Goal: Check status: Check status

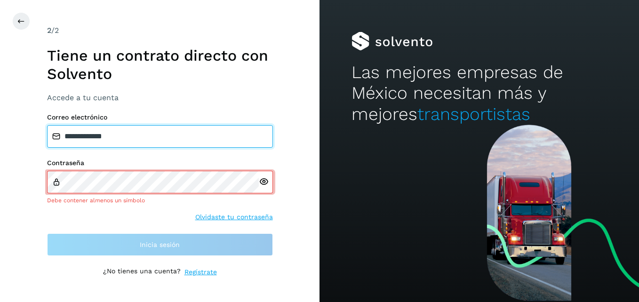
drag, startPoint x: 154, startPoint y: 137, endPoint x: 0, endPoint y: 139, distance: 154.3
click at [0, 139] on html "**********" at bounding box center [319, 151] width 639 height 302
type input "**********"
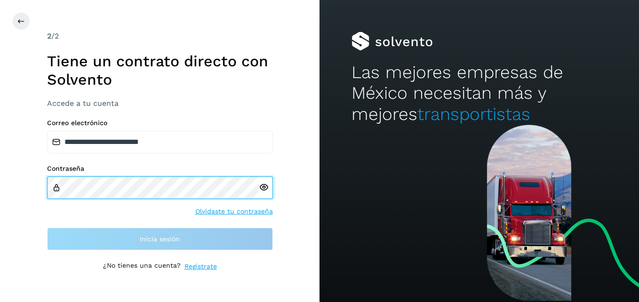
click at [33, 180] on div "**********" at bounding box center [159, 151] width 319 height 302
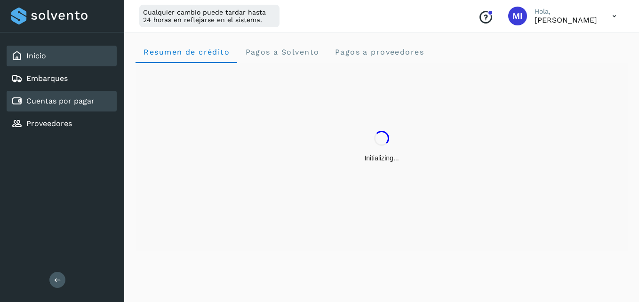
click at [85, 103] on link "Cuentas por pagar" at bounding box center [60, 100] width 68 height 9
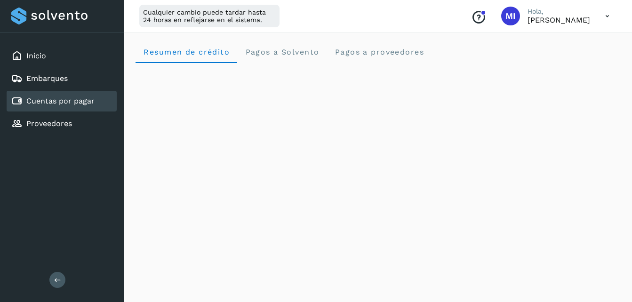
click at [65, 96] on link "Cuentas por pagar" at bounding box center [60, 100] width 68 height 9
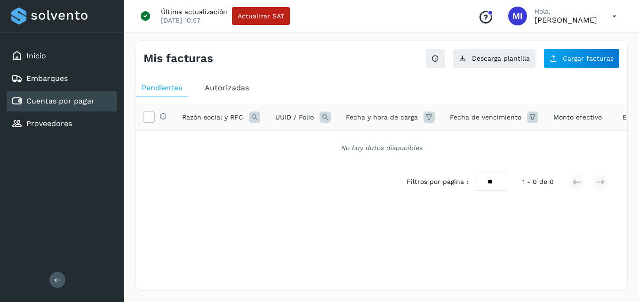
click at [232, 92] on span "Autorizadas" at bounding box center [227, 87] width 44 height 9
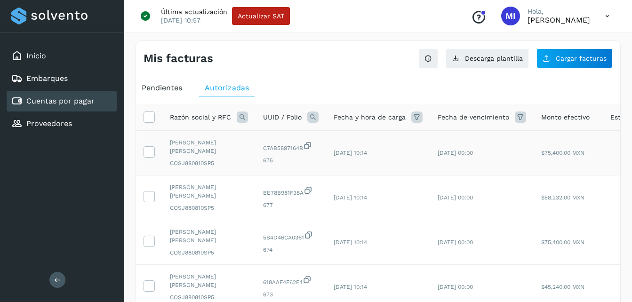
click at [434, 165] on td "[DATE] 00:00" at bounding box center [481, 153] width 103 height 45
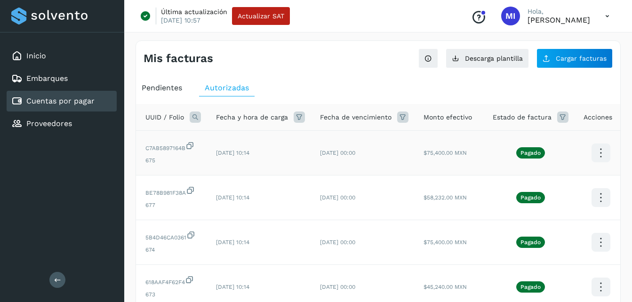
scroll to position [0, 118]
click at [594, 154] on icon at bounding box center [600, 153] width 22 height 22
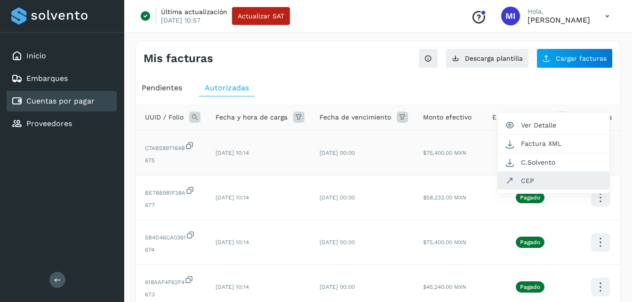
click at [588, 182] on button "CEP" at bounding box center [553, 181] width 112 height 18
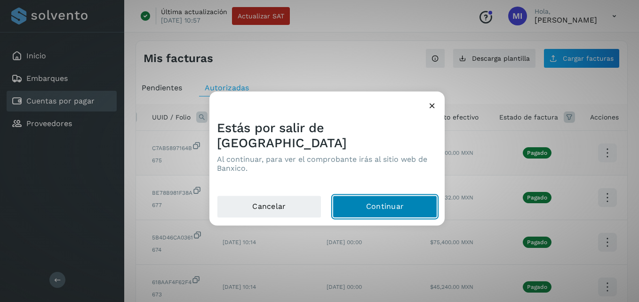
click at [380, 196] on button "Continuar" at bounding box center [384, 207] width 104 height 23
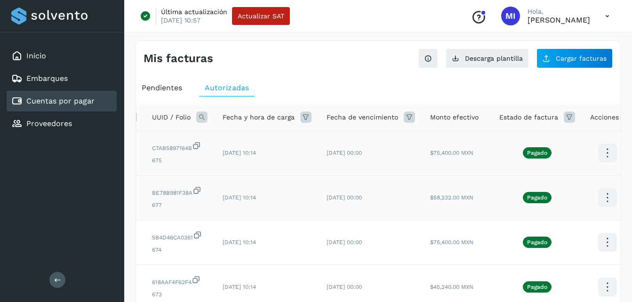
click at [596, 197] on icon at bounding box center [607, 198] width 22 height 22
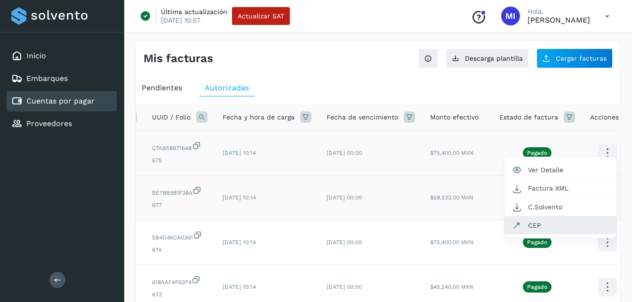
click at [569, 222] on button "CEP" at bounding box center [560, 225] width 112 height 18
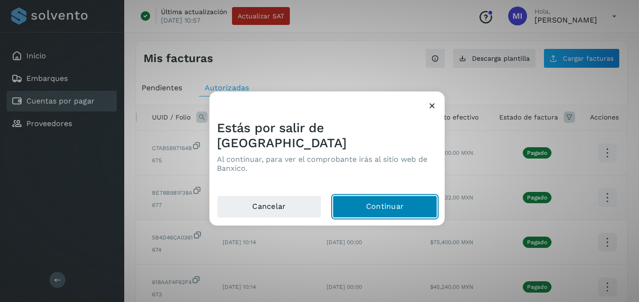
click at [395, 196] on button "Continuar" at bounding box center [384, 207] width 104 height 23
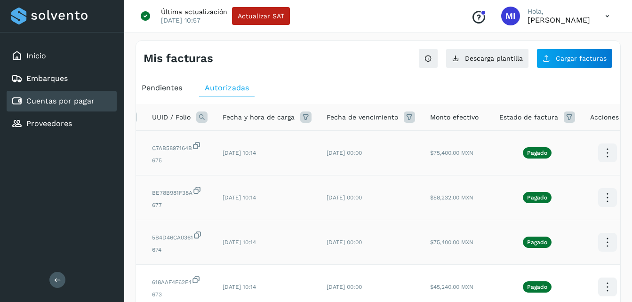
click at [602, 241] on icon at bounding box center [607, 242] width 22 height 22
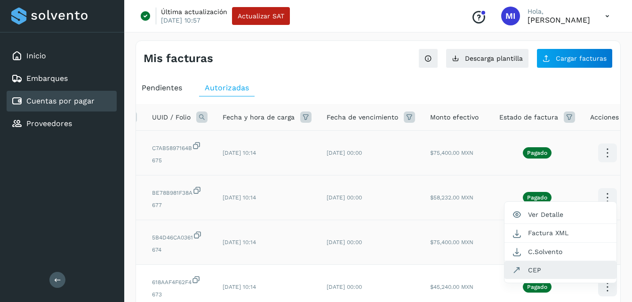
click at [542, 267] on button "CEP" at bounding box center [560, 270] width 112 height 18
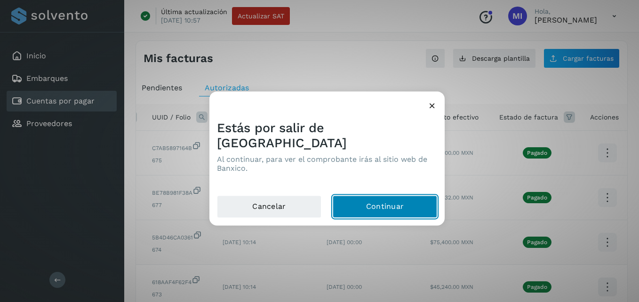
click at [393, 201] on button "Continuar" at bounding box center [384, 207] width 104 height 23
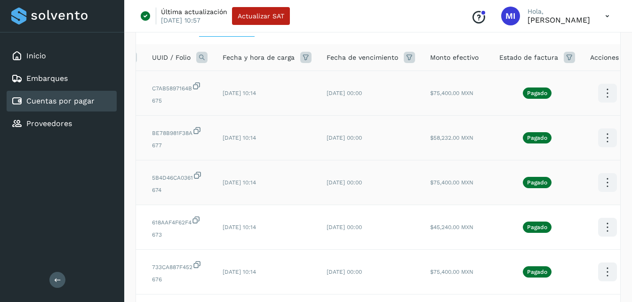
scroll to position [75, 0]
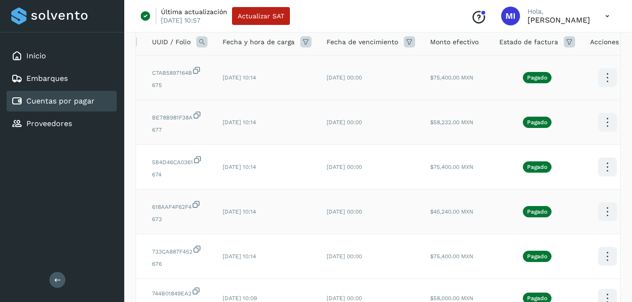
click at [601, 217] on icon at bounding box center [607, 212] width 22 height 22
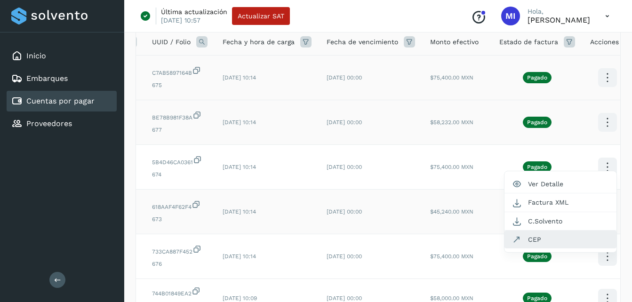
click at [559, 238] on button "CEP" at bounding box center [560, 239] width 112 height 18
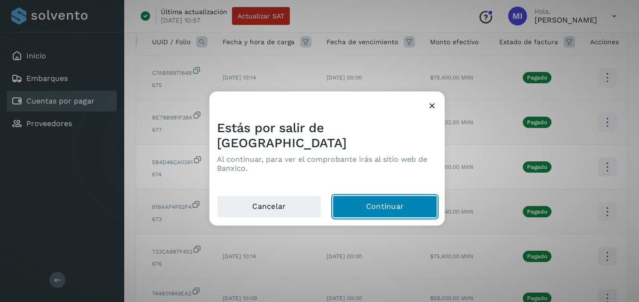
click at [388, 196] on button "Continuar" at bounding box center [384, 207] width 104 height 23
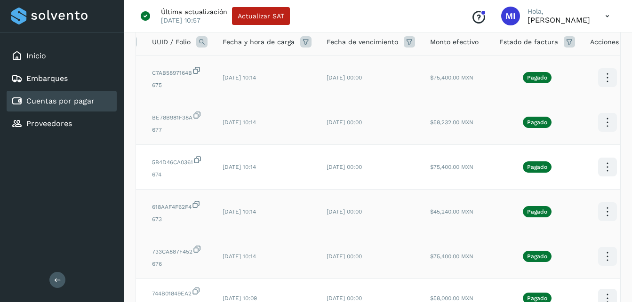
click at [601, 259] on icon at bounding box center [607, 256] width 22 height 22
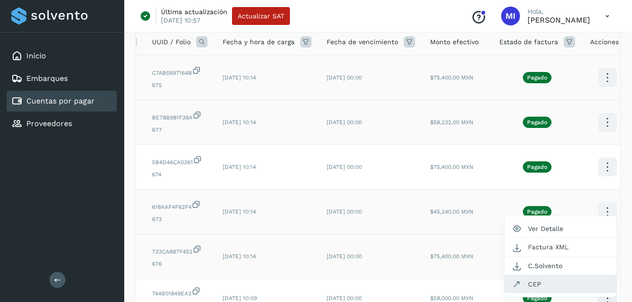
click at [552, 281] on button "CEP" at bounding box center [560, 284] width 112 height 18
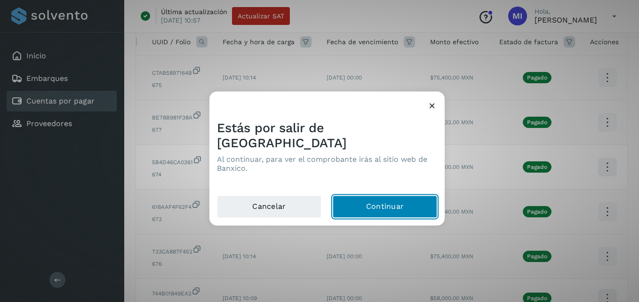
click at [401, 197] on button "Continuar" at bounding box center [384, 207] width 104 height 23
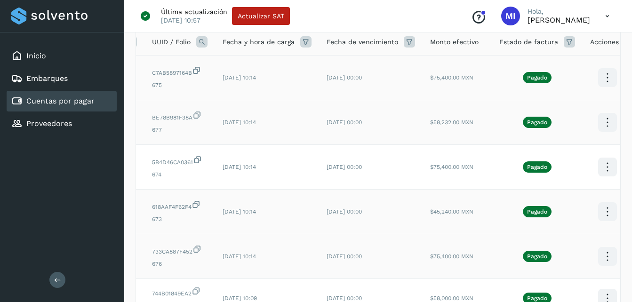
click at [248, 214] on span "[DATE] 10:14" at bounding box center [238, 211] width 33 height 7
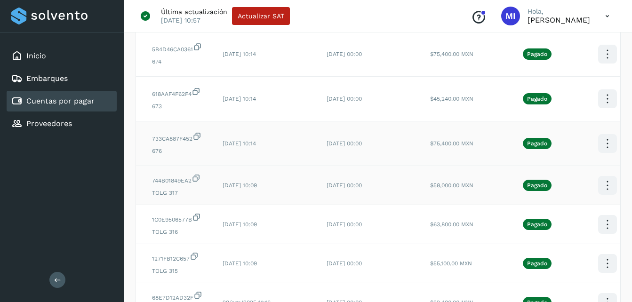
scroll to position [207, 0]
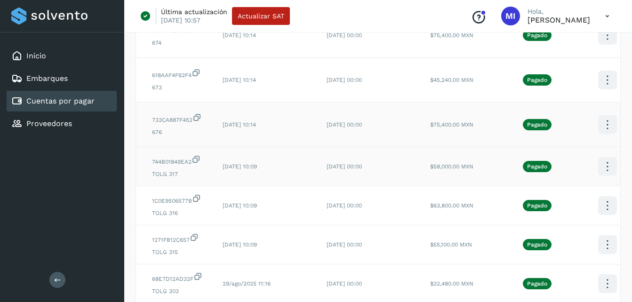
click at [597, 169] on icon at bounding box center [607, 167] width 22 height 22
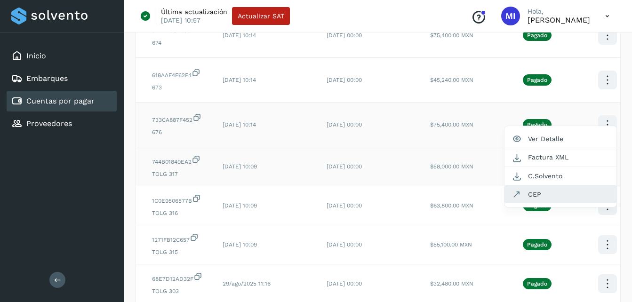
click at [562, 197] on button "CEP" at bounding box center [560, 194] width 112 height 18
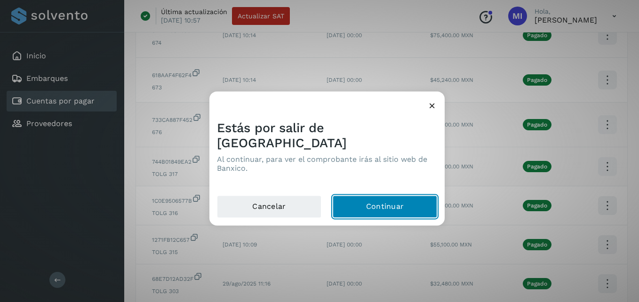
click at [415, 196] on button "Continuar" at bounding box center [384, 207] width 104 height 23
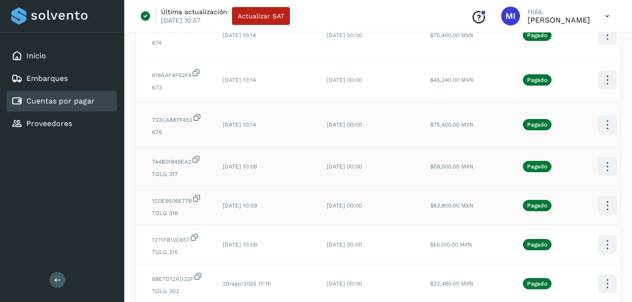
click at [599, 214] on icon at bounding box center [607, 206] width 22 height 22
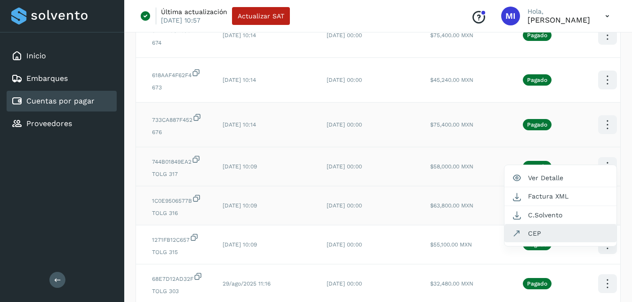
click at [546, 237] on button "CEP" at bounding box center [560, 233] width 112 height 18
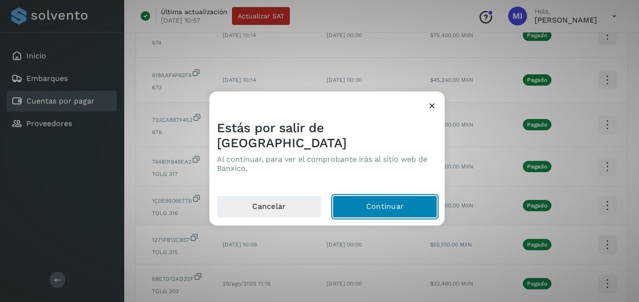
click at [425, 201] on button "Continuar" at bounding box center [384, 207] width 104 height 23
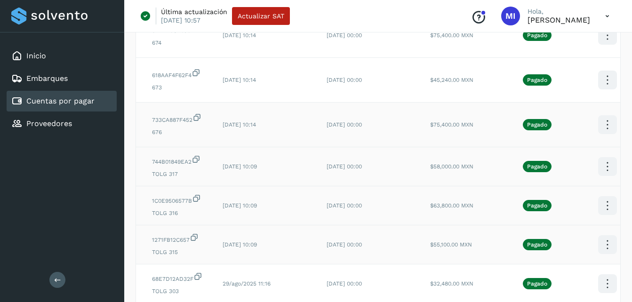
click at [602, 256] on icon at bounding box center [607, 245] width 22 height 22
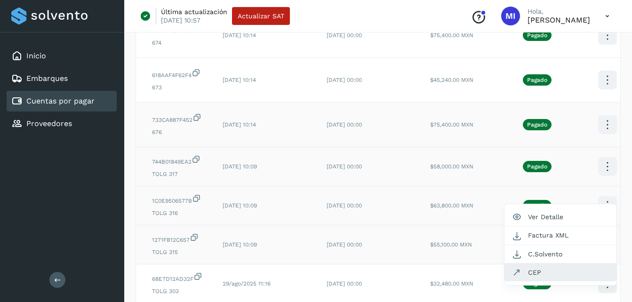
click at [543, 281] on button "CEP" at bounding box center [560, 272] width 112 height 18
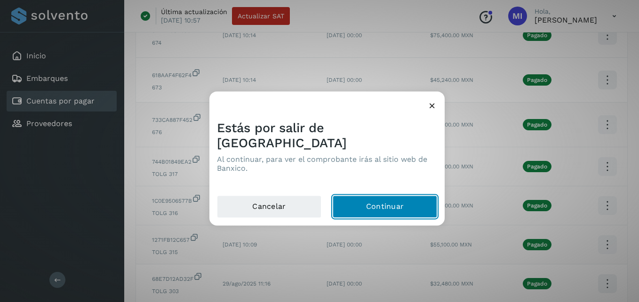
click at [381, 206] on button "Continuar" at bounding box center [384, 207] width 104 height 23
